Goal: Use online tool/utility: Utilize a website feature to perform a specific function

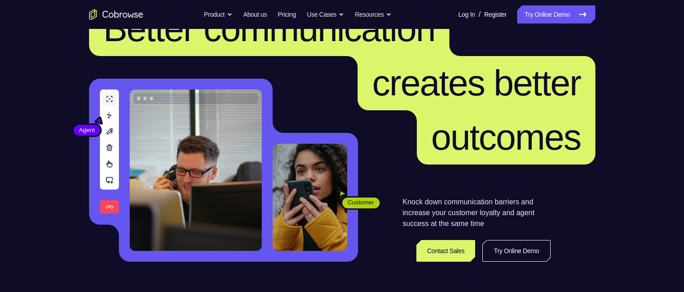
scroll to position [45, 0]
click at [535, 11] on link "Try Online Demo" at bounding box center [556, 14] width 78 height 18
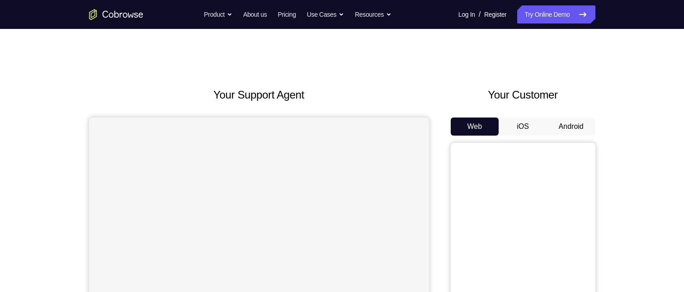
click at [578, 128] on button "Android" at bounding box center [571, 126] width 48 height 18
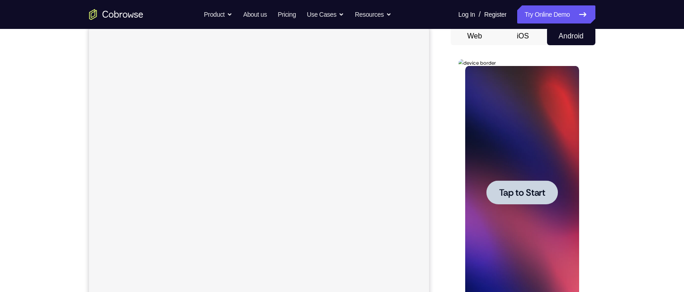
click at [529, 193] on span "Tap to Start" at bounding box center [522, 192] width 46 height 9
click at [529, 193] on div at bounding box center [522, 192] width 114 height 253
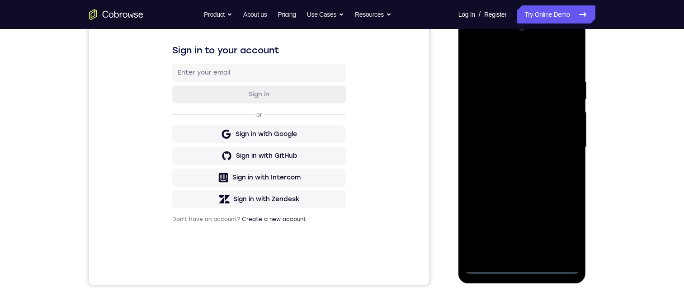
click at [521, 267] on div at bounding box center [522, 147] width 114 height 253
drag, startPoint x: 561, startPoint y: 224, endPoint x: 561, endPoint y: 133, distance: 90.4
click at [561, 224] on div at bounding box center [522, 147] width 114 height 253
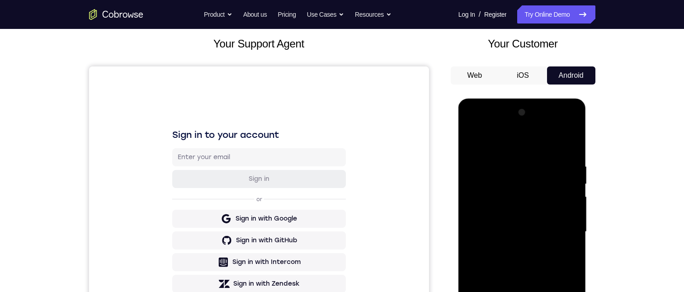
scroll to position [136, 0]
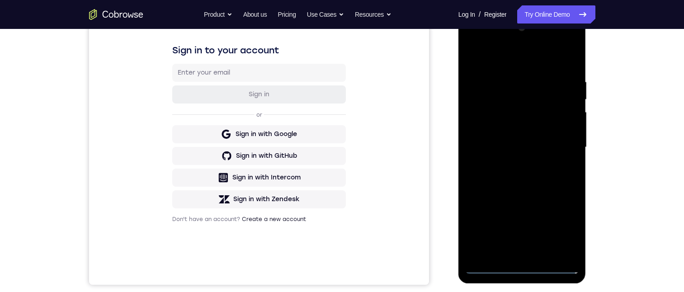
click at [503, 59] on div at bounding box center [522, 147] width 114 height 253
click at [557, 142] on div at bounding box center [522, 147] width 114 height 253
click at [510, 165] on div at bounding box center [522, 147] width 114 height 253
click at [508, 140] on div at bounding box center [522, 147] width 114 height 253
click at [492, 127] on div at bounding box center [522, 147] width 114 height 253
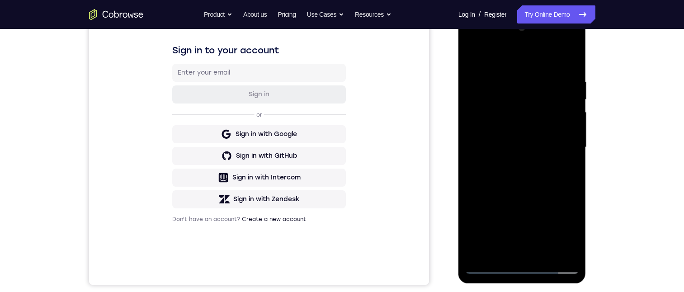
click at [552, 142] on div at bounding box center [522, 147] width 114 height 253
click at [544, 179] on div at bounding box center [522, 147] width 114 height 253
click at [522, 189] on div at bounding box center [522, 147] width 114 height 253
click at [517, 190] on div at bounding box center [522, 147] width 114 height 253
click at [545, 253] on div at bounding box center [522, 147] width 114 height 253
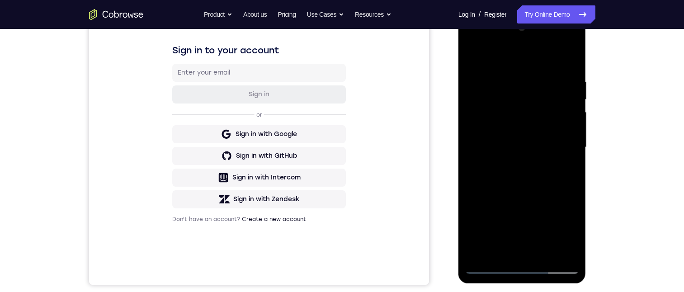
click at [516, 196] on div at bounding box center [522, 147] width 114 height 253
click at [508, 121] on div at bounding box center [522, 147] width 114 height 253
click at [567, 171] on div at bounding box center [522, 147] width 114 height 253
click at [472, 57] on div at bounding box center [522, 147] width 114 height 253
click at [476, 54] on div at bounding box center [522, 147] width 114 height 253
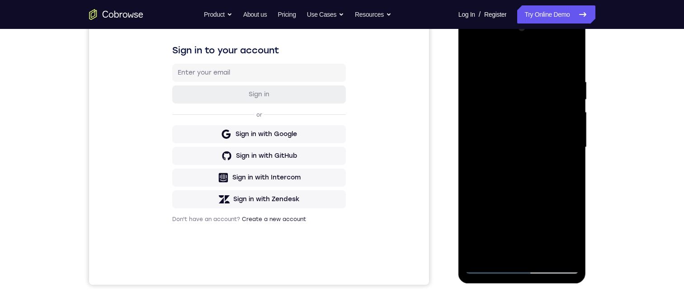
click at [546, 256] on div at bounding box center [522, 147] width 114 height 253
click at [544, 253] on div at bounding box center [522, 147] width 114 height 253
click at [542, 253] on div at bounding box center [522, 147] width 114 height 253
click at [472, 42] on div at bounding box center [522, 147] width 114 height 253
click at [472, 56] on div at bounding box center [522, 147] width 114 height 253
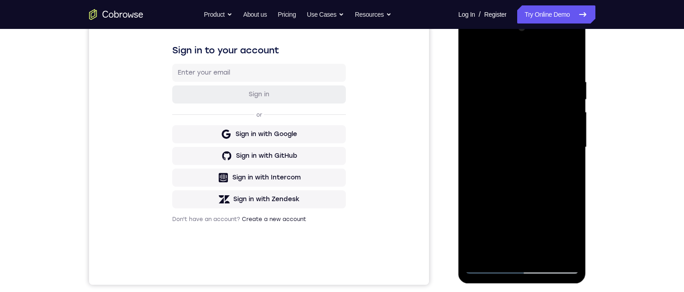
click at [495, 124] on div at bounding box center [522, 147] width 114 height 253
click at [513, 216] on div at bounding box center [522, 147] width 114 height 253
click at [572, 56] on div at bounding box center [522, 147] width 114 height 253
click at [496, 248] on div at bounding box center [522, 147] width 114 height 253
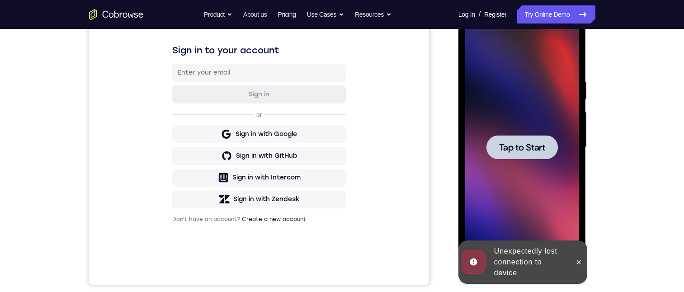
click at [528, 145] on span "Tap to Start" at bounding box center [522, 147] width 46 height 9
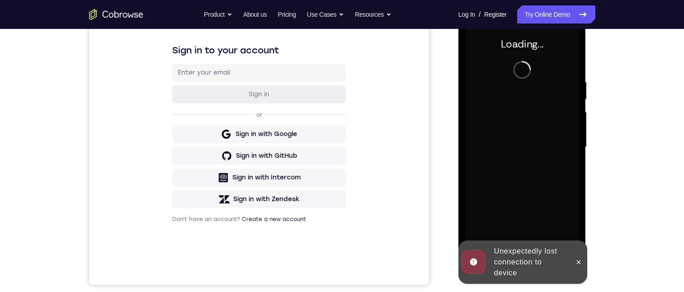
scroll to position [90, 0]
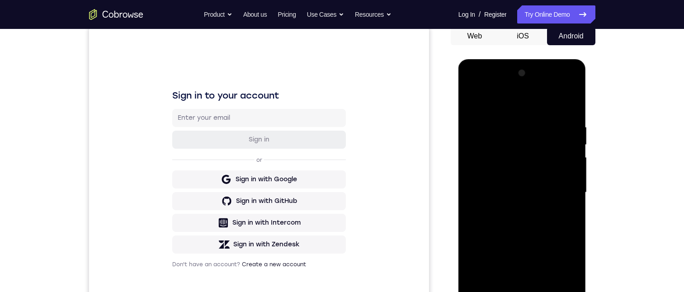
click at [523, 291] on div at bounding box center [522, 192] width 114 height 253
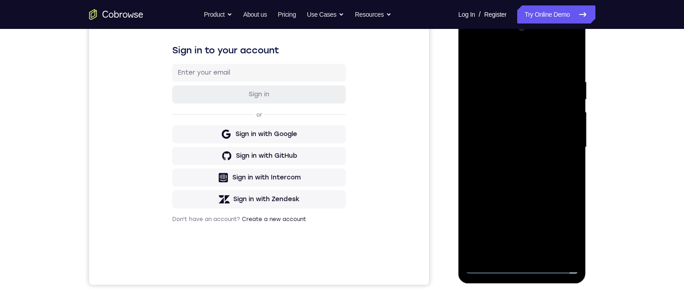
click at [522, 267] on div at bounding box center [522, 147] width 114 height 253
click at [520, 269] on div at bounding box center [522, 147] width 114 height 253
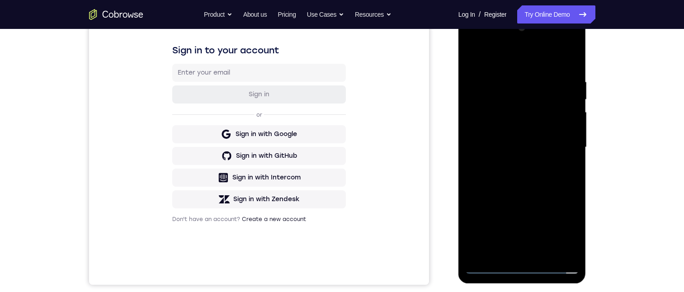
click at [520, 269] on div at bounding box center [522, 147] width 114 height 253
click at [558, 227] on div at bounding box center [522, 147] width 114 height 253
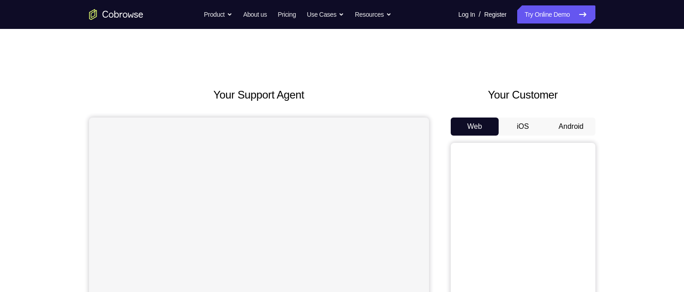
click at [578, 128] on button "Android" at bounding box center [571, 126] width 48 height 18
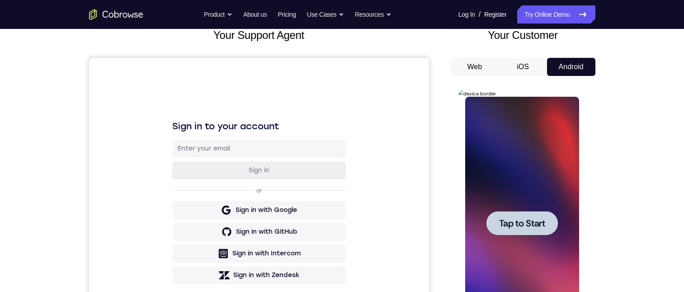
scroll to position [136, 0]
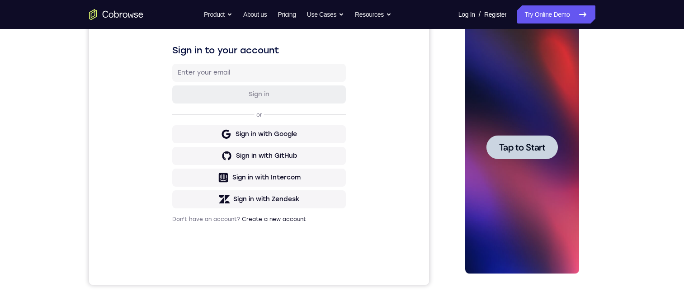
click at [519, 150] on span "Tap to Start" at bounding box center [522, 147] width 46 height 9
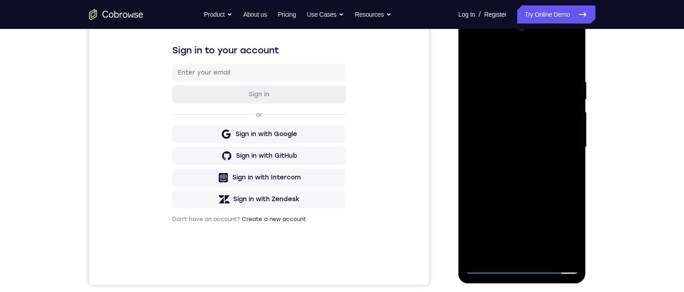
drag, startPoint x: 522, startPoint y: 265, endPoint x: 780, endPoint y: 227, distance: 260.8
click at [522, 265] on div at bounding box center [522, 147] width 114 height 253
click at [520, 266] on div at bounding box center [522, 147] width 114 height 253
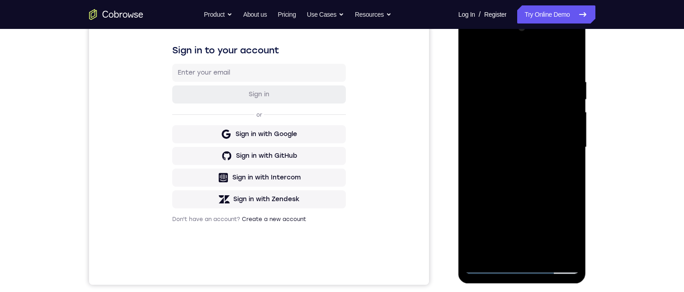
click at [563, 230] on div at bounding box center [522, 147] width 114 height 253
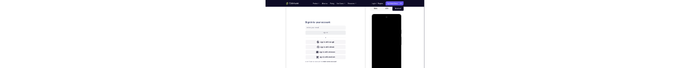
scroll to position [0, 0]
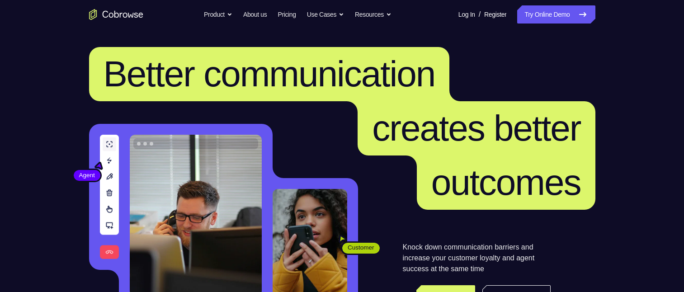
scroll to position [90, 0]
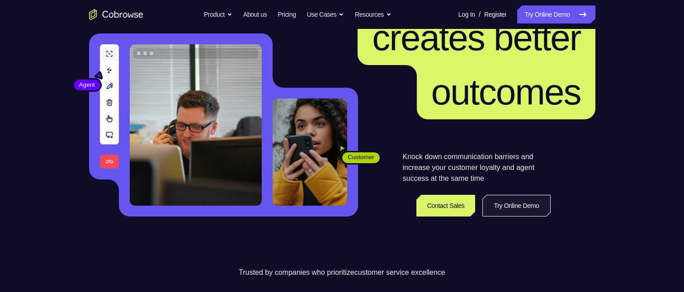
click at [512, 206] on link "Try Online Demo" at bounding box center [516, 206] width 68 height 22
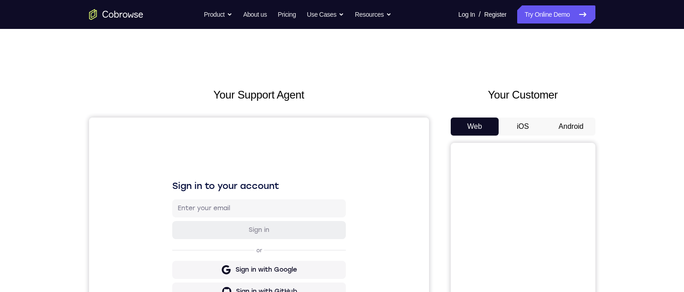
click at [568, 126] on button "Android" at bounding box center [571, 126] width 48 height 18
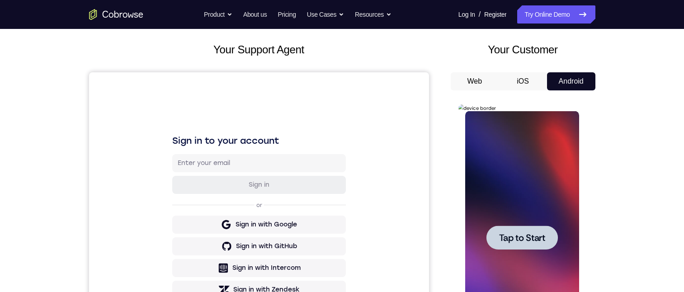
click at [525, 240] on span "Tap to Start" at bounding box center [522, 237] width 46 height 9
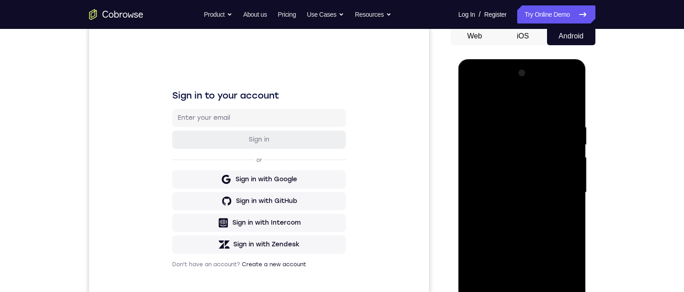
scroll to position [181, 0]
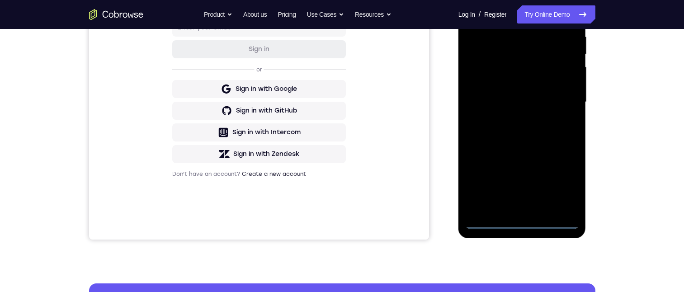
click at [523, 224] on div at bounding box center [522, 102] width 114 height 253
click at [562, 179] on div at bounding box center [522, 102] width 114 height 253
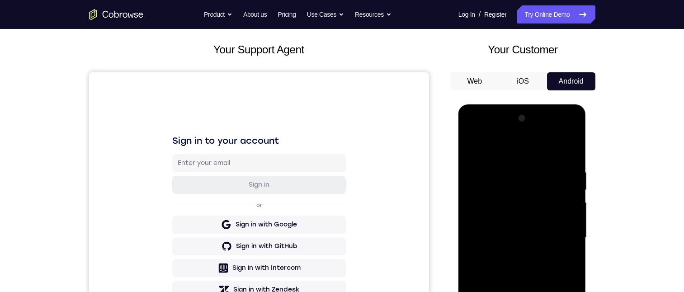
click at [497, 145] on div at bounding box center [522, 237] width 114 height 253
click at [558, 230] on div at bounding box center [522, 237] width 114 height 253
click at [511, 254] on div at bounding box center [522, 237] width 114 height 253
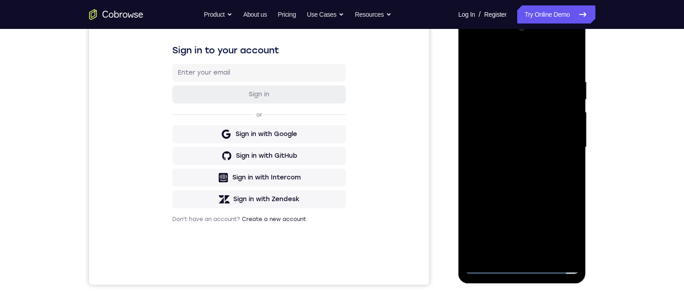
click at [500, 140] on div at bounding box center [522, 147] width 114 height 253
click at [499, 129] on div at bounding box center [522, 147] width 114 height 253
click at [520, 148] on div at bounding box center [522, 147] width 114 height 253
click at [514, 178] on div at bounding box center [522, 147] width 114 height 253
click at [514, 169] on div at bounding box center [522, 147] width 114 height 253
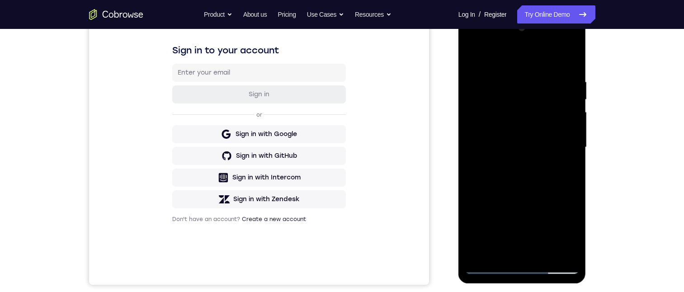
click at [520, 190] on div at bounding box center [522, 147] width 114 height 253
click at [503, 253] on div at bounding box center [522, 147] width 114 height 253
click at [485, 55] on div at bounding box center [522, 147] width 114 height 253
click at [505, 84] on div at bounding box center [522, 147] width 114 height 253
click at [481, 78] on div at bounding box center [522, 147] width 114 height 253
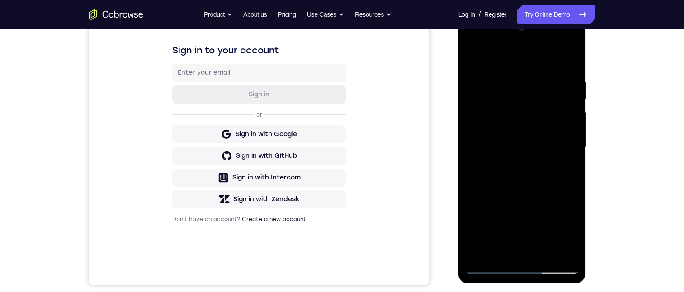
click at [481, 81] on div at bounding box center [522, 147] width 114 height 253
click at [539, 215] on div at bounding box center [522, 147] width 114 height 253
click at [480, 79] on div at bounding box center [522, 147] width 114 height 253
click at [486, 219] on div at bounding box center [522, 147] width 114 height 253
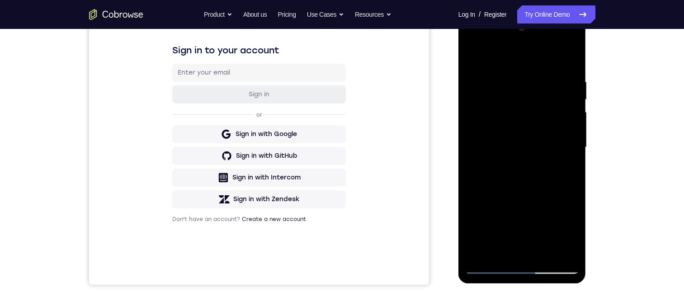
click at [573, 149] on div at bounding box center [522, 147] width 114 height 253
drag, startPoint x: 529, startPoint y: 225, endPoint x: 529, endPoint y: 175, distance: 50.6
click at [529, 175] on div at bounding box center [522, 147] width 114 height 253
click at [474, 56] on div at bounding box center [522, 147] width 114 height 253
click at [473, 56] on div at bounding box center [522, 147] width 114 height 253
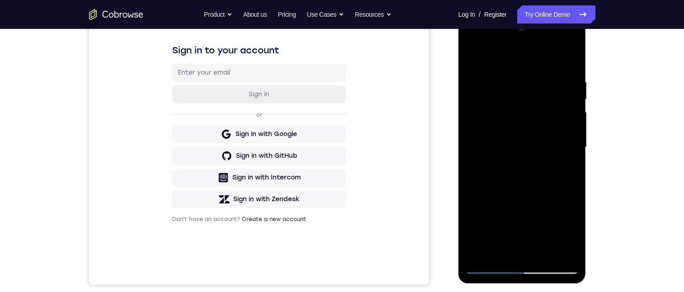
click at [545, 253] on div at bounding box center [522, 147] width 114 height 253
click at [531, 195] on div at bounding box center [522, 147] width 114 height 253
click at [519, 122] on div at bounding box center [522, 147] width 114 height 253
click at [566, 168] on div at bounding box center [522, 147] width 114 height 253
click at [469, 58] on div at bounding box center [522, 147] width 114 height 253
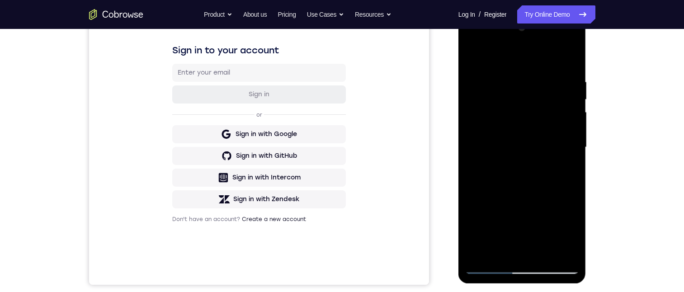
click at [472, 55] on div at bounding box center [522, 147] width 114 height 253
click at [566, 255] on div at bounding box center [522, 147] width 114 height 253
drag, startPoint x: 510, startPoint y: 130, endPoint x: 512, endPoint y: 149, distance: 18.7
click at [512, 149] on div at bounding box center [522, 147] width 114 height 253
click at [479, 253] on div at bounding box center [522, 147] width 114 height 253
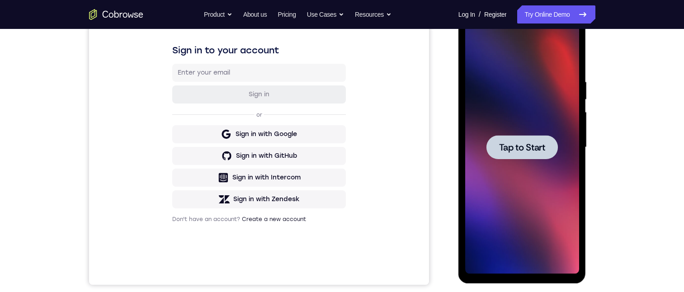
click at [521, 141] on div at bounding box center [521, 147] width 71 height 24
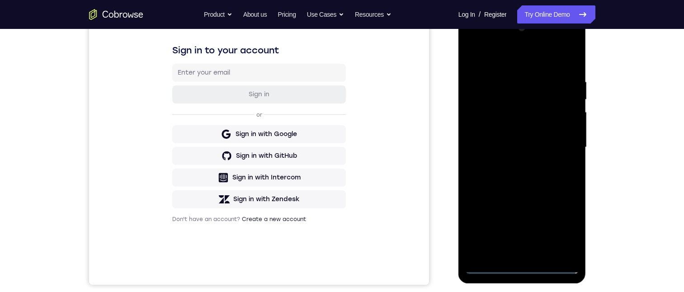
drag, startPoint x: 522, startPoint y: 268, endPoint x: 912, endPoint y: 258, distance: 390.0
click at [522, 268] on div at bounding box center [522, 147] width 114 height 253
click at [557, 226] on div at bounding box center [522, 147] width 114 height 253
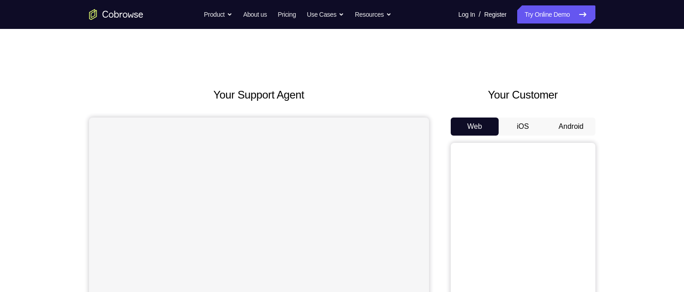
click at [578, 131] on button "Android" at bounding box center [571, 126] width 48 height 18
click at [569, 123] on button "Android" at bounding box center [571, 126] width 48 height 18
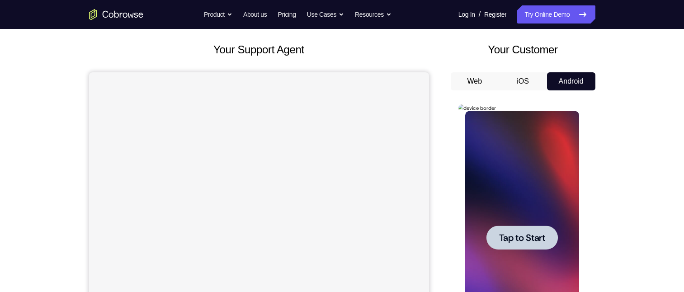
click at [530, 234] on span "Tap to Start" at bounding box center [522, 237] width 46 height 9
click at [530, 235] on div at bounding box center [522, 237] width 114 height 253
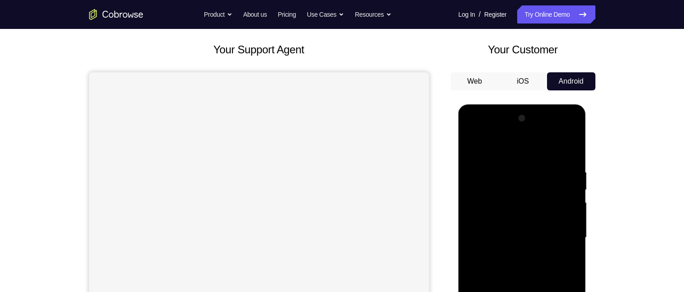
scroll to position [136, 0]
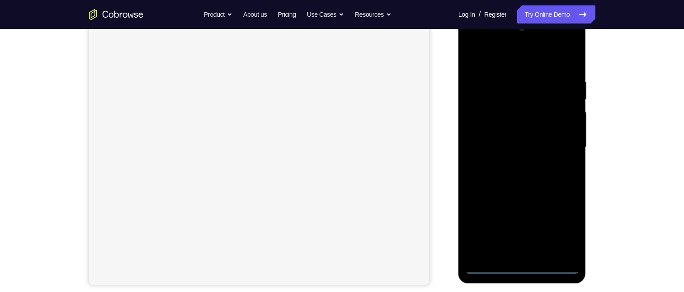
click at [523, 269] on div at bounding box center [522, 147] width 114 height 253
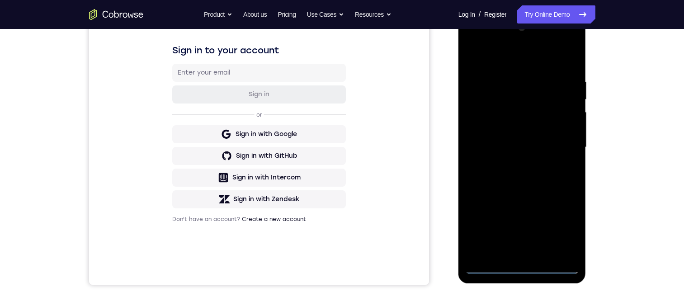
scroll to position [0, 0]
click at [560, 233] on div at bounding box center [522, 147] width 114 height 253
click at [560, 226] on div at bounding box center [522, 147] width 114 height 253
click at [508, 136] on div at bounding box center [522, 147] width 114 height 253
click at [538, 192] on div at bounding box center [522, 147] width 114 height 253
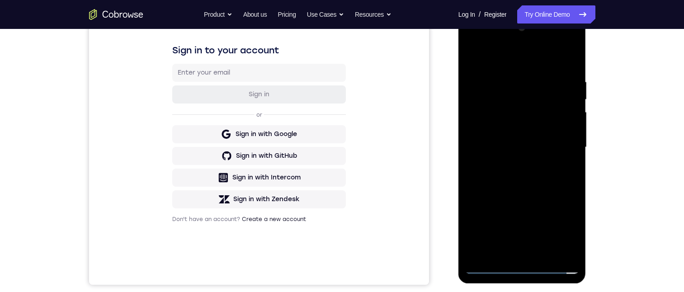
click at [515, 192] on div at bounding box center [522, 147] width 114 height 253
